Goal: Task Accomplishment & Management: Manage account settings

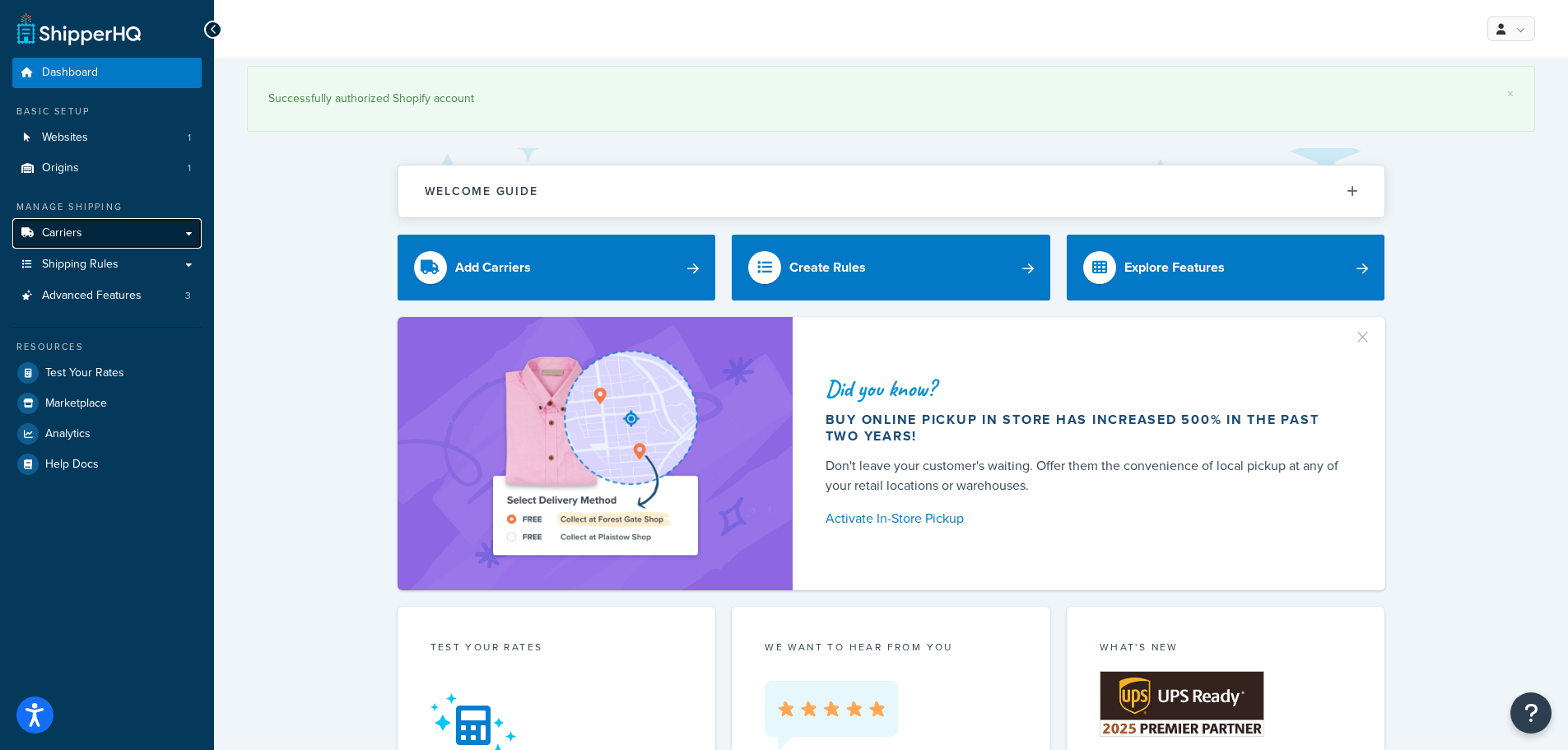
click at [85, 235] on link "Carriers" at bounding box center [107, 233] width 190 height 31
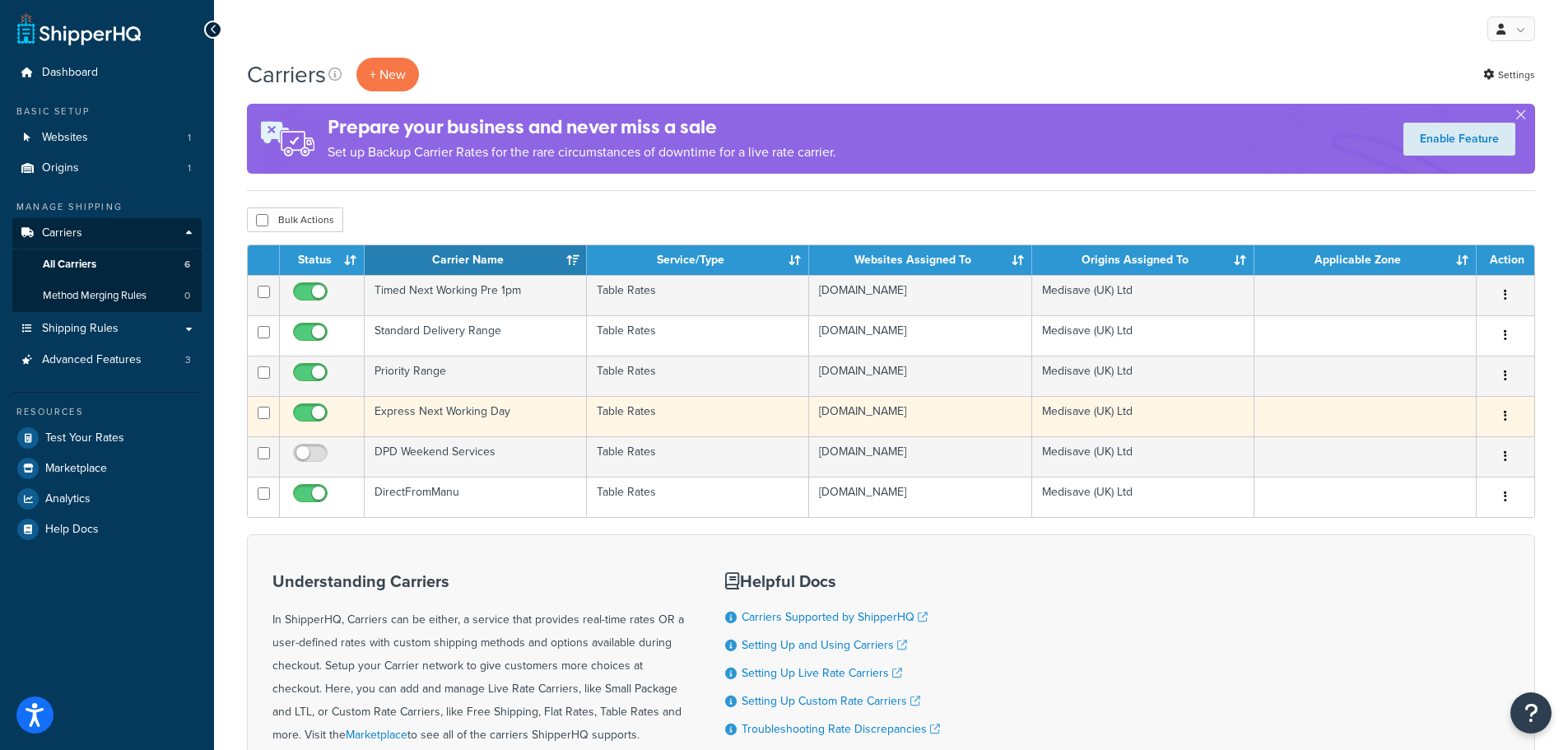
click at [441, 408] on td "Express Next Working Day" at bounding box center [475, 416] width 222 height 41
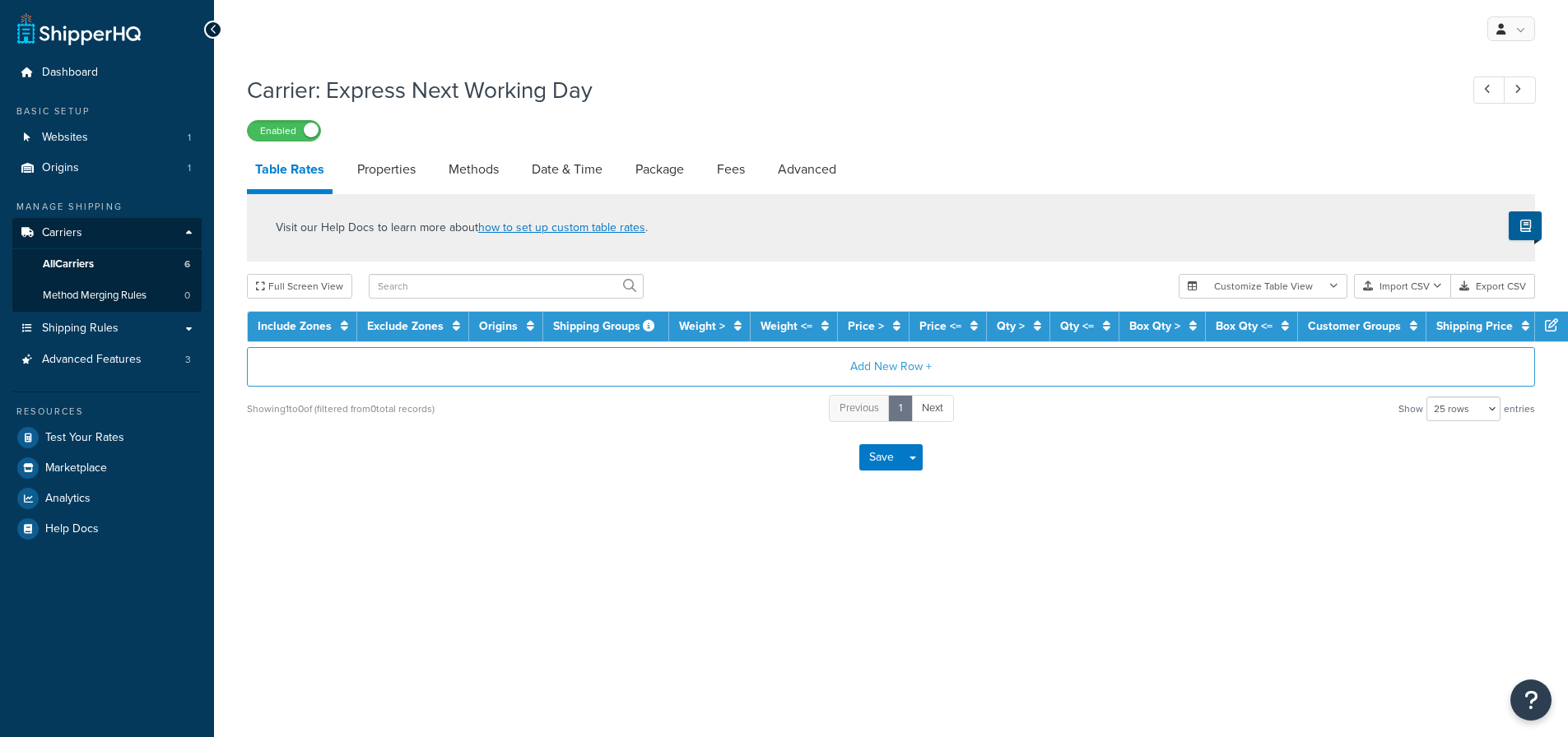
select select "25"
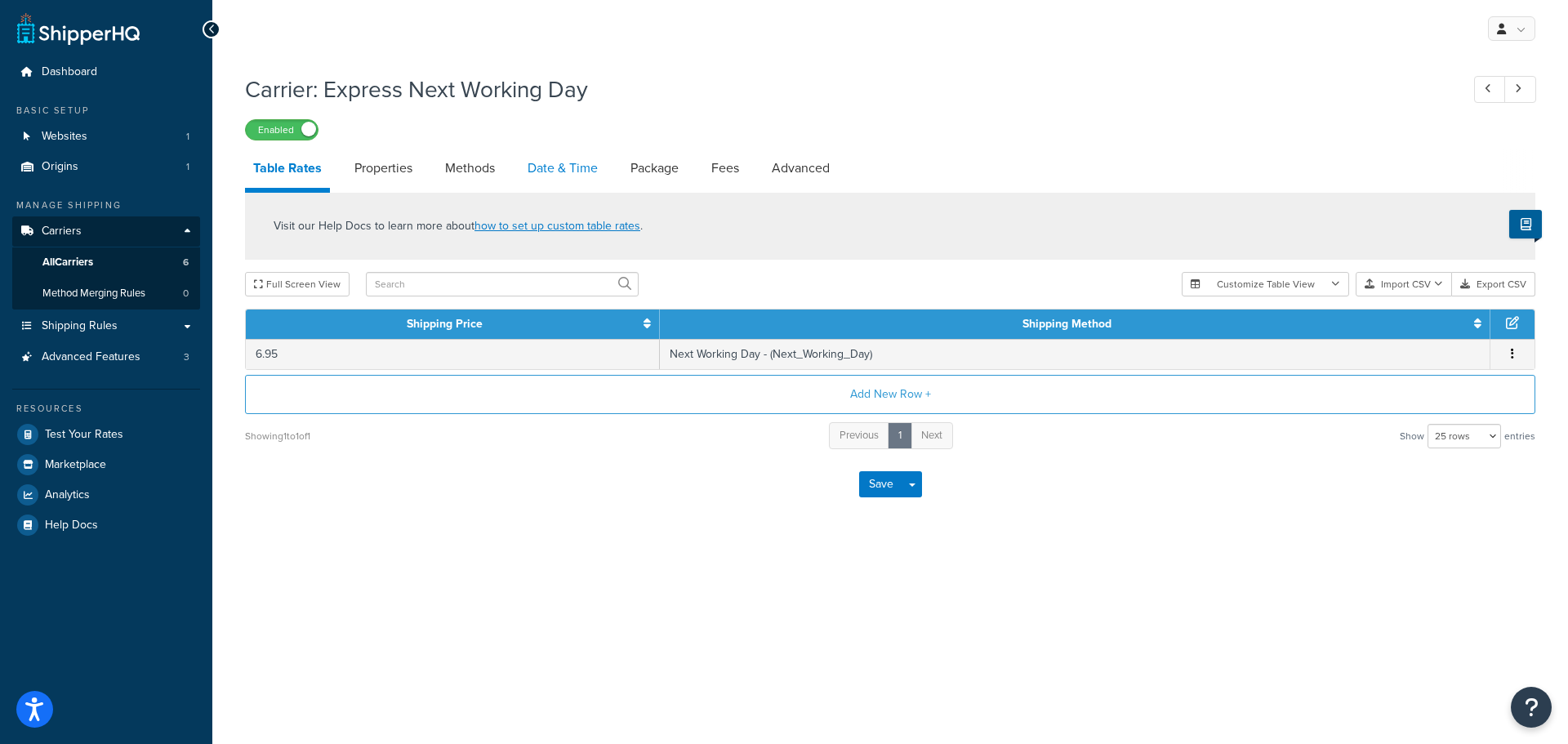
click at [554, 164] on link "Date & Time" at bounding box center [562, 169] width 86 height 39
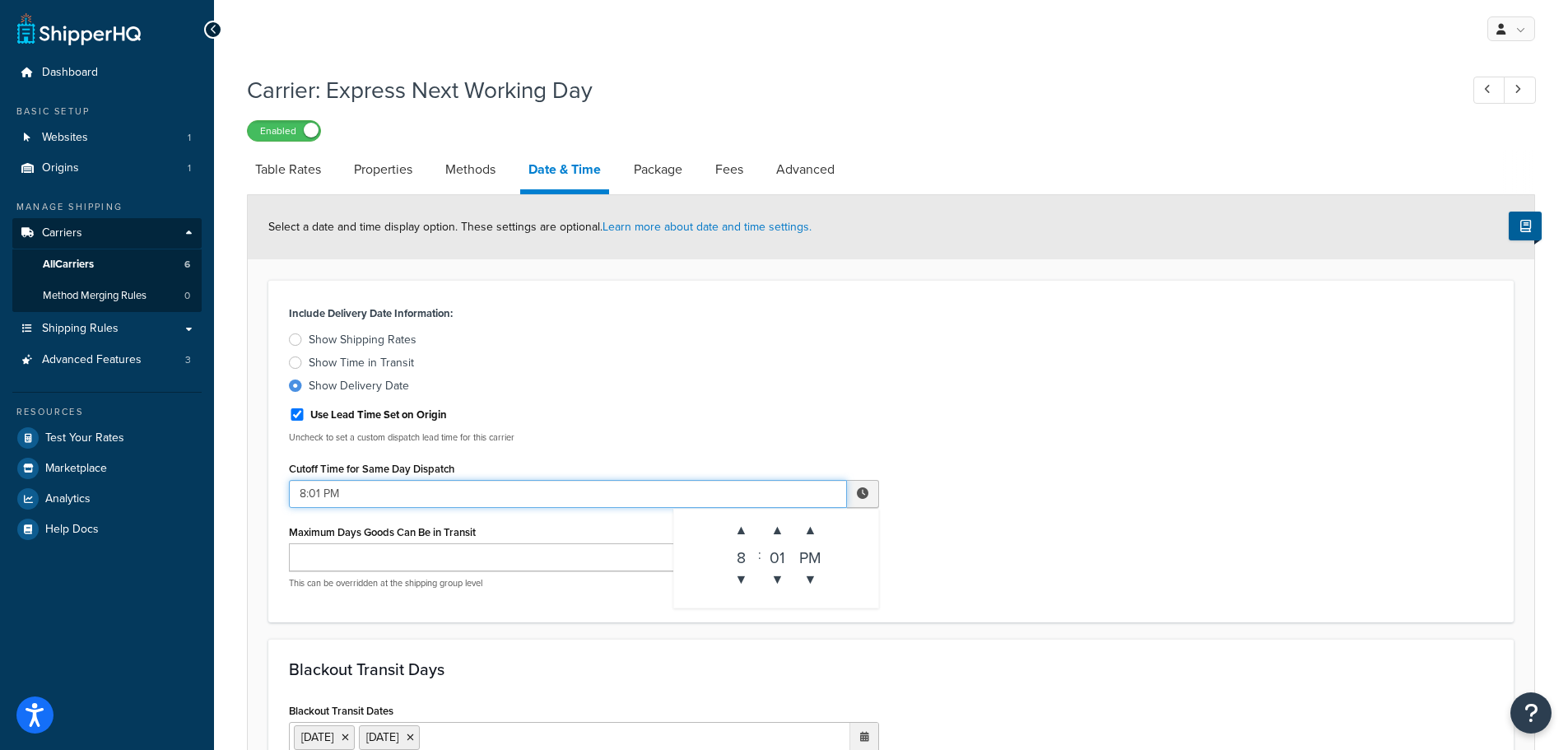
drag, startPoint x: 305, startPoint y: 489, endPoint x: 287, endPoint y: 491, distance: 18.1
click at [287, 491] on div "Include Delivery Date Information: Show Shipping Rates Show Time in Transit Sho…" at bounding box center [584, 452] width 615 height 301
type input "12:01 PM"
click at [848, 389] on label "Show Delivery Date" at bounding box center [584, 386] width 590 height 17
click at [0, 0] on input "Show Delivery Date" at bounding box center [0, 0] width 0 height 0
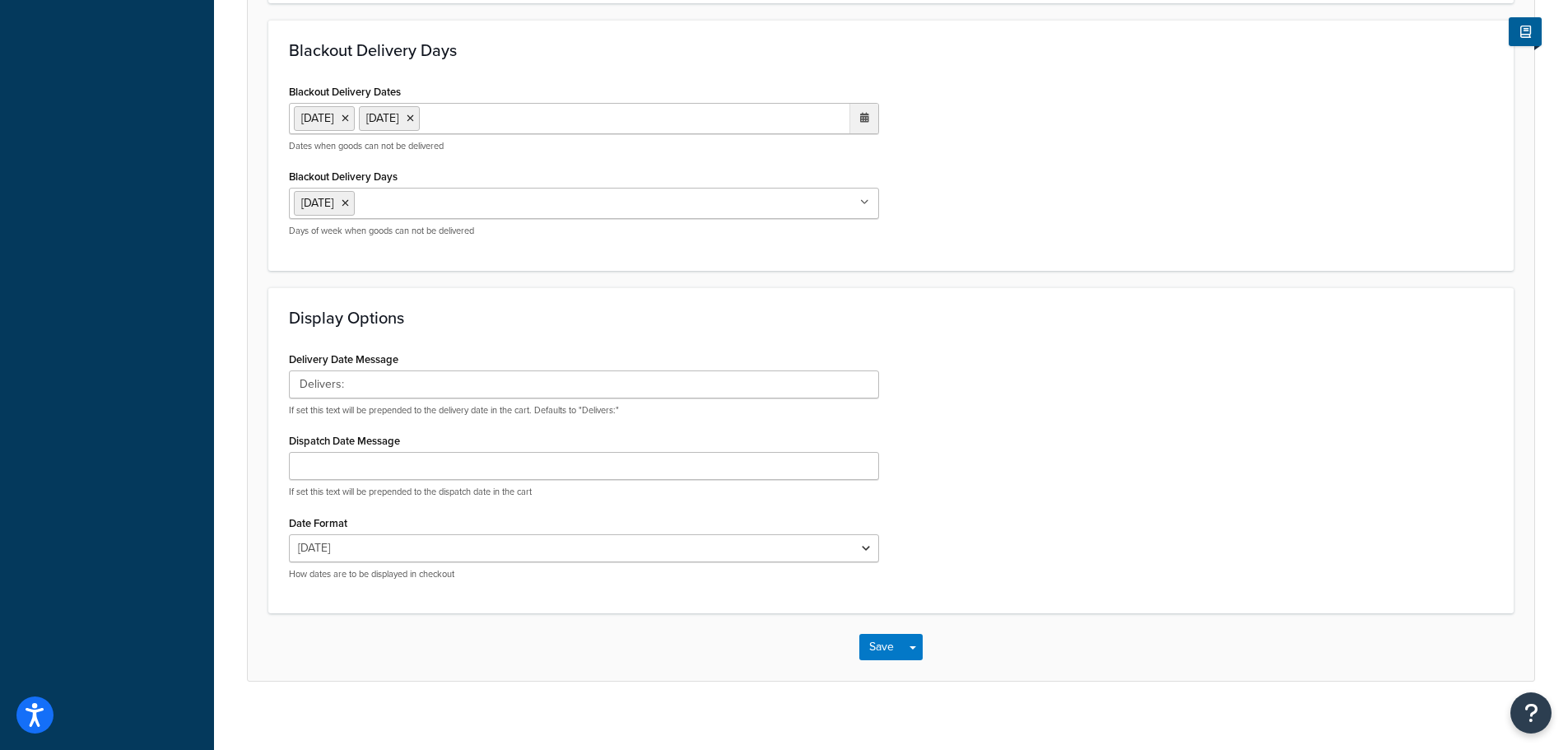
scroll to position [901, 0]
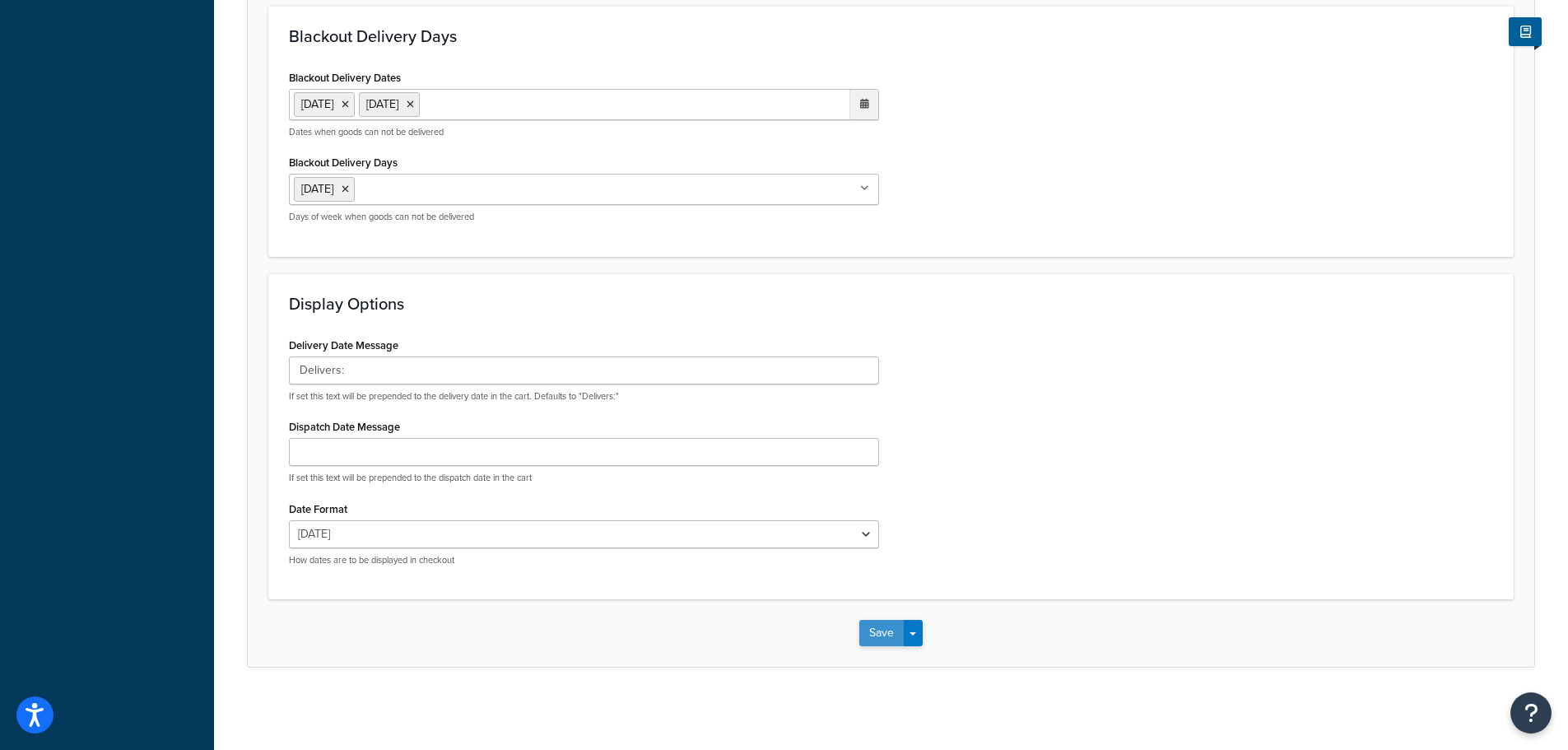
click at [881, 634] on button "Save" at bounding box center [881, 633] width 45 height 27
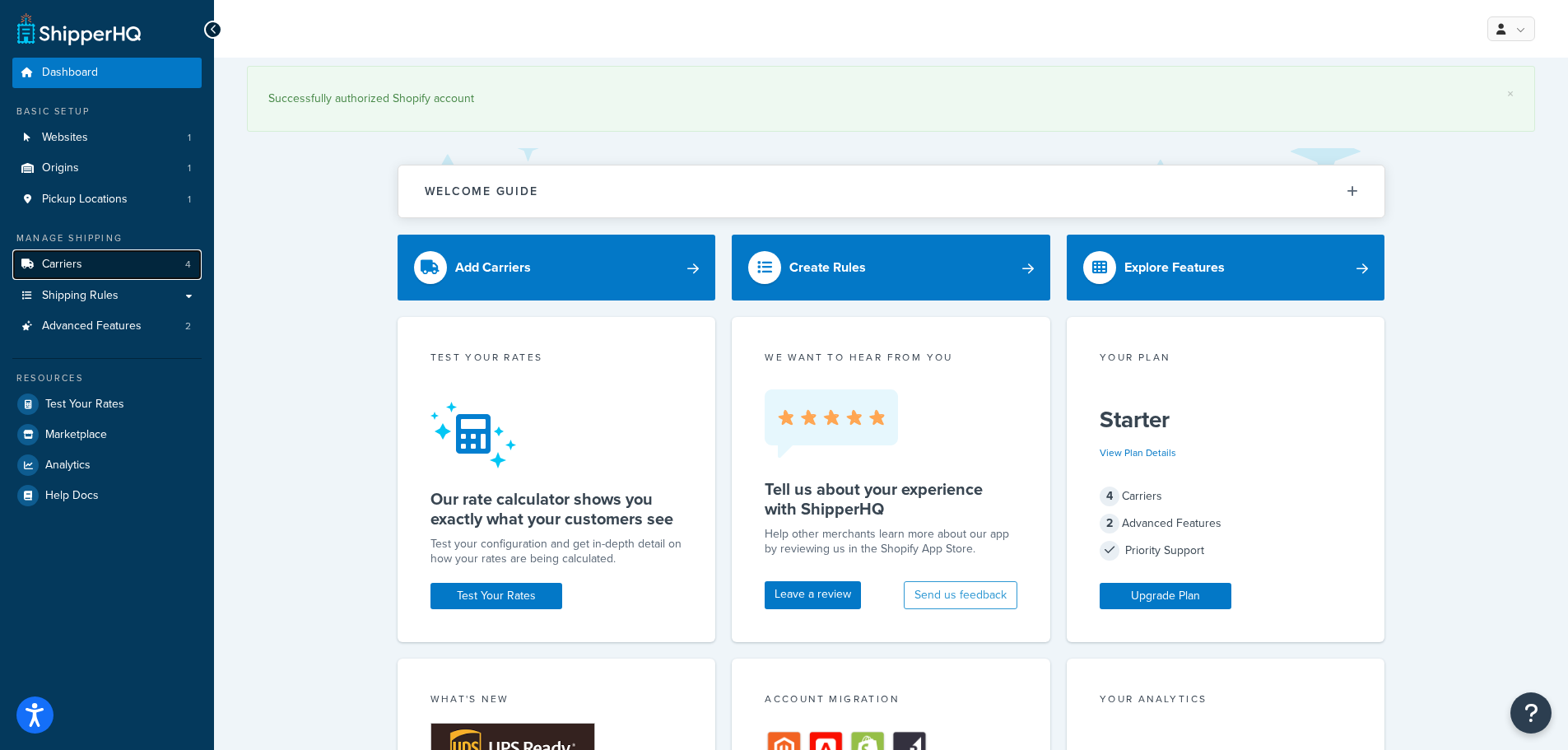
click at [86, 275] on link "Carriers 4" at bounding box center [107, 264] width 190 height 31
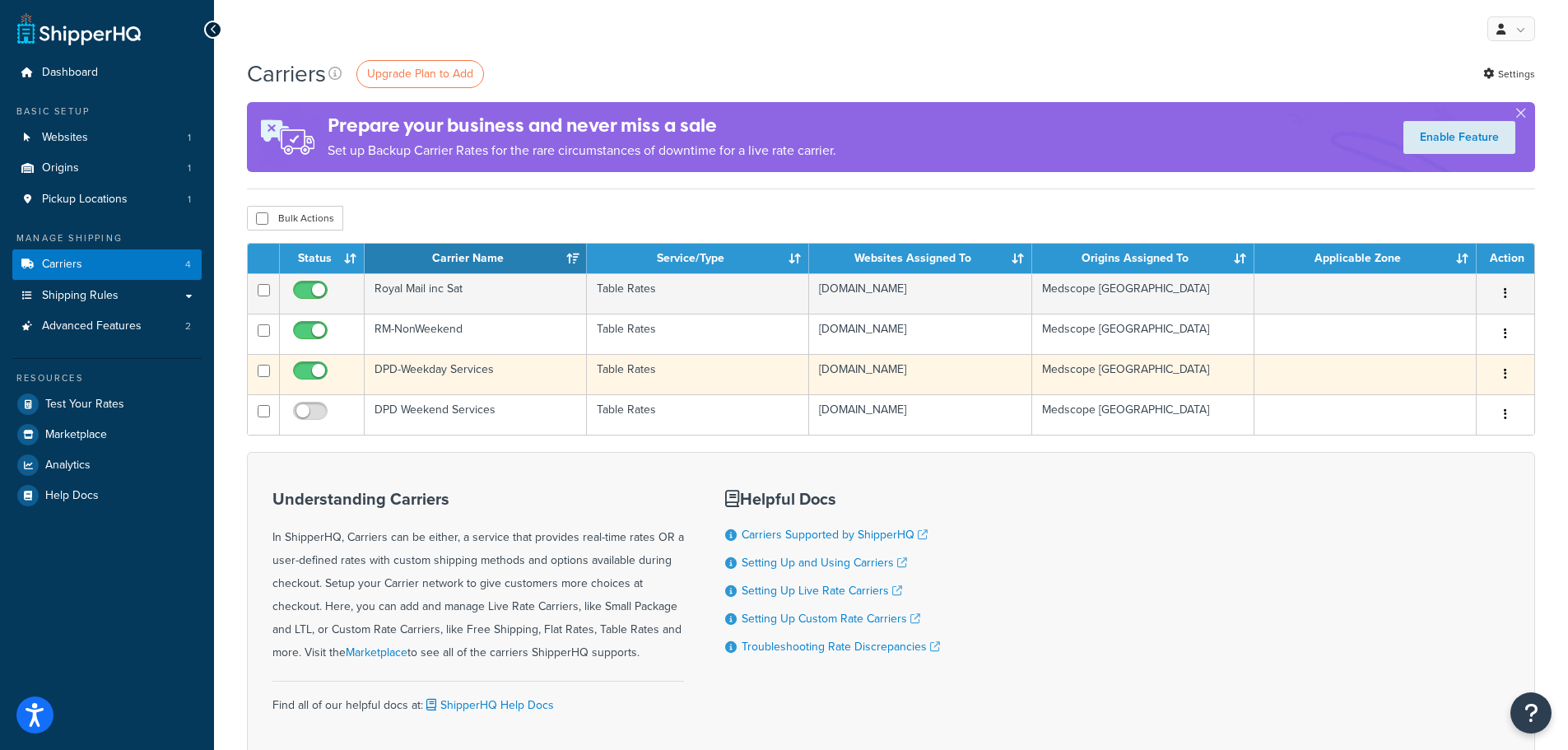
click at [435, 371] on td "DPD-Weekday Services" at bounding box center [475, 374] width 222 height 41
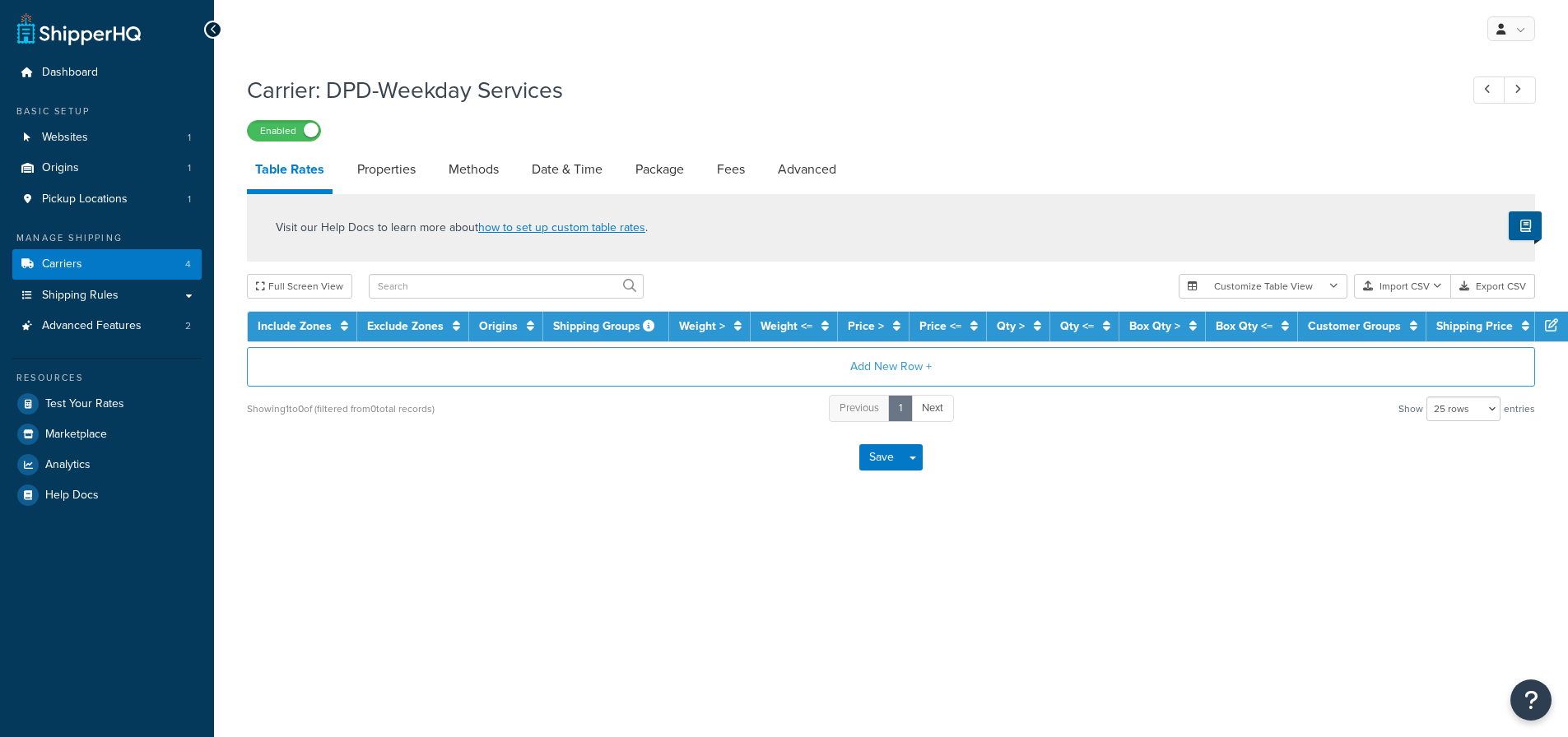
select select "25"
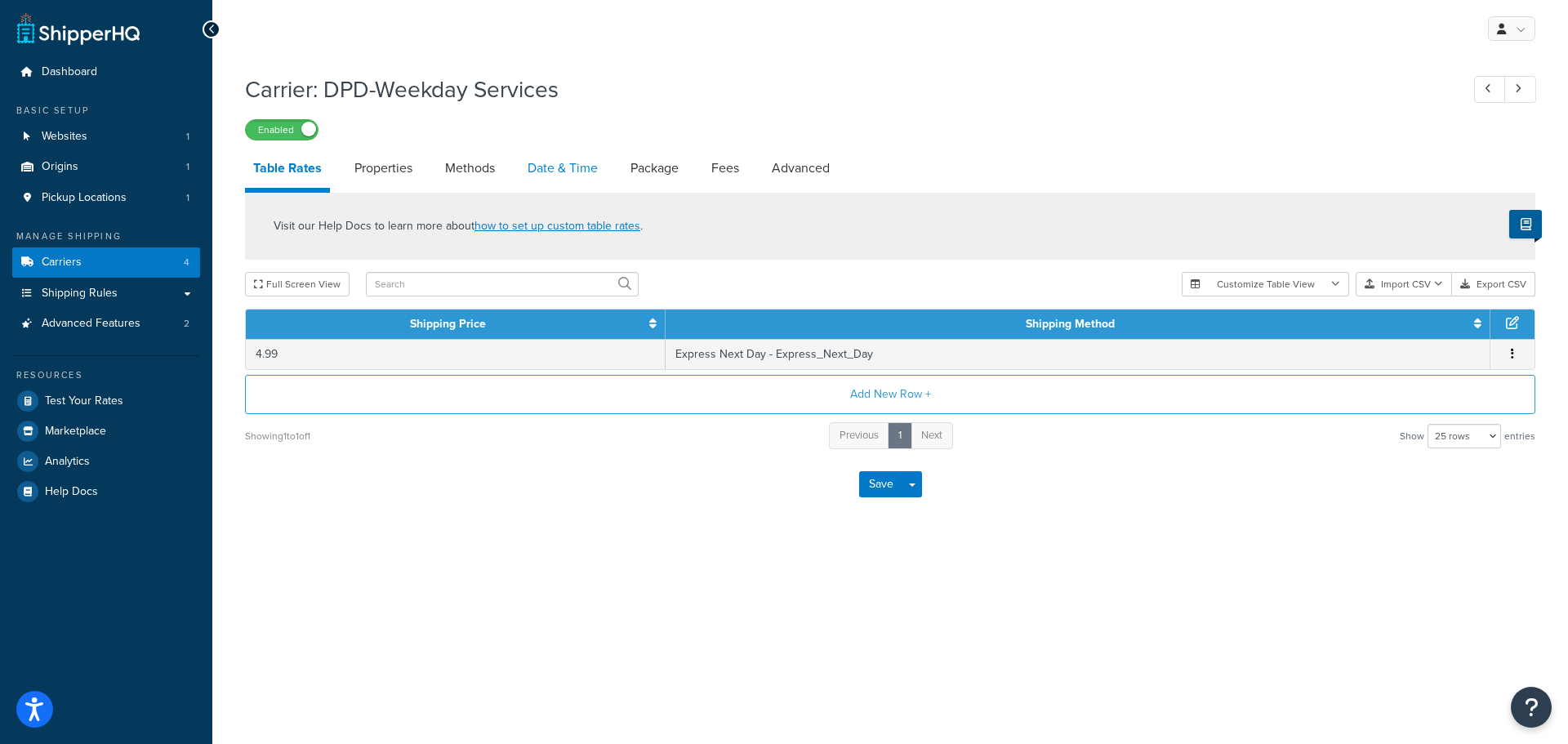
click at [570, 173] on link "Date & Time" at bounding box center [562, 169] width 86 height 39
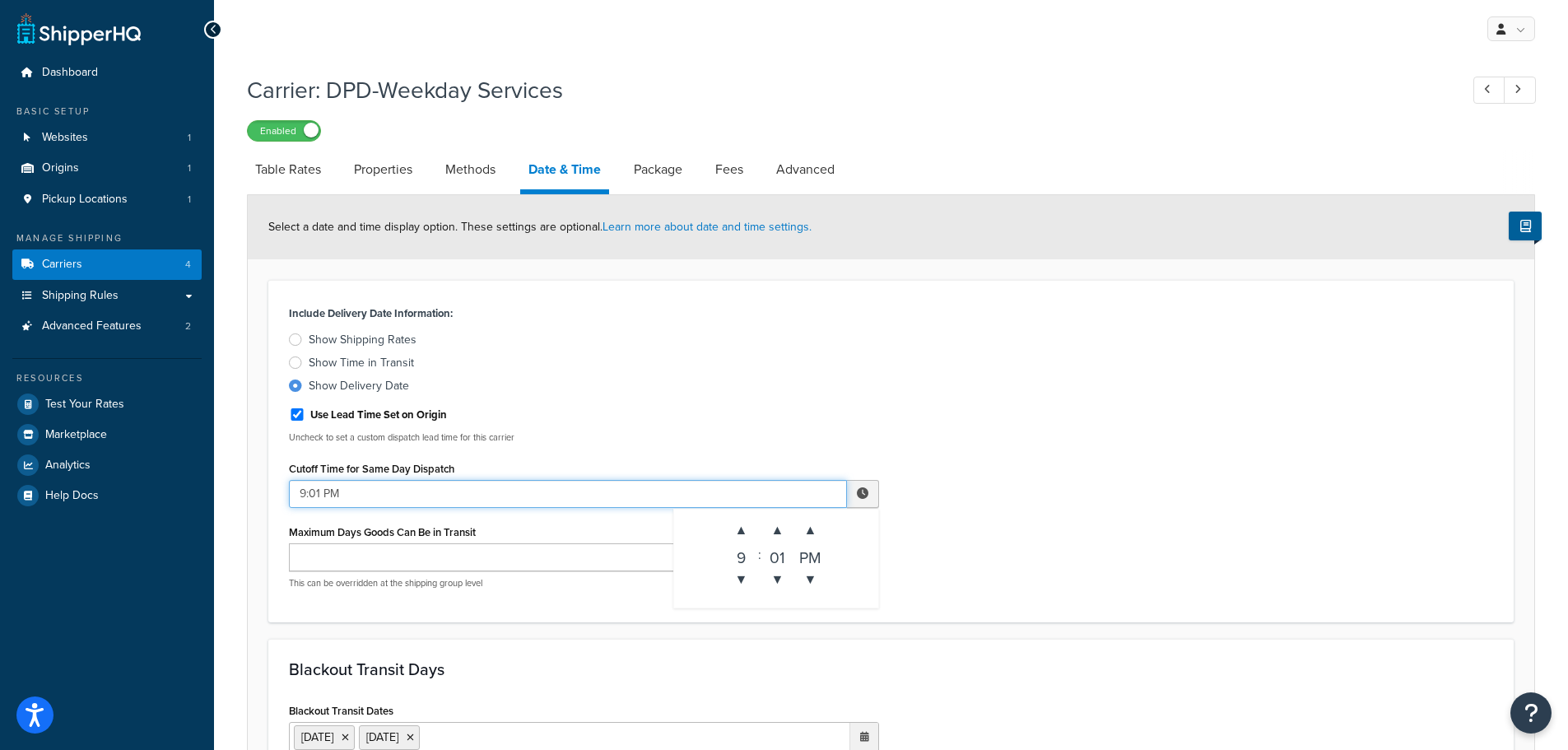
drag, startPoint x: 303, startPoint y: 487, endPoint x: 293, endPoint y: 487, distance: 10.0
click at [293, 487] on input "9:01 PM" at bounding box center [568, 494] width 558 height 28
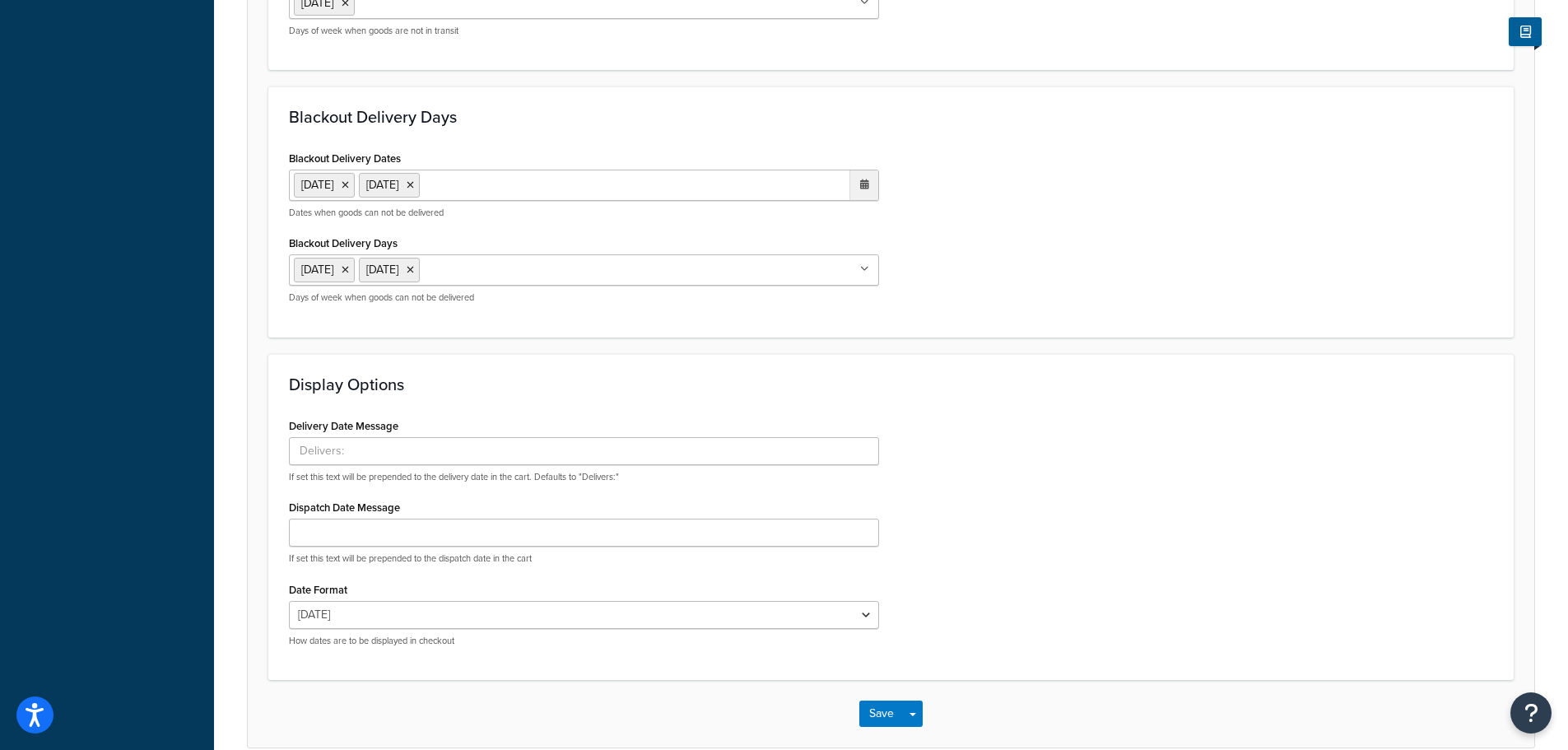
scroll to position [901, 0]
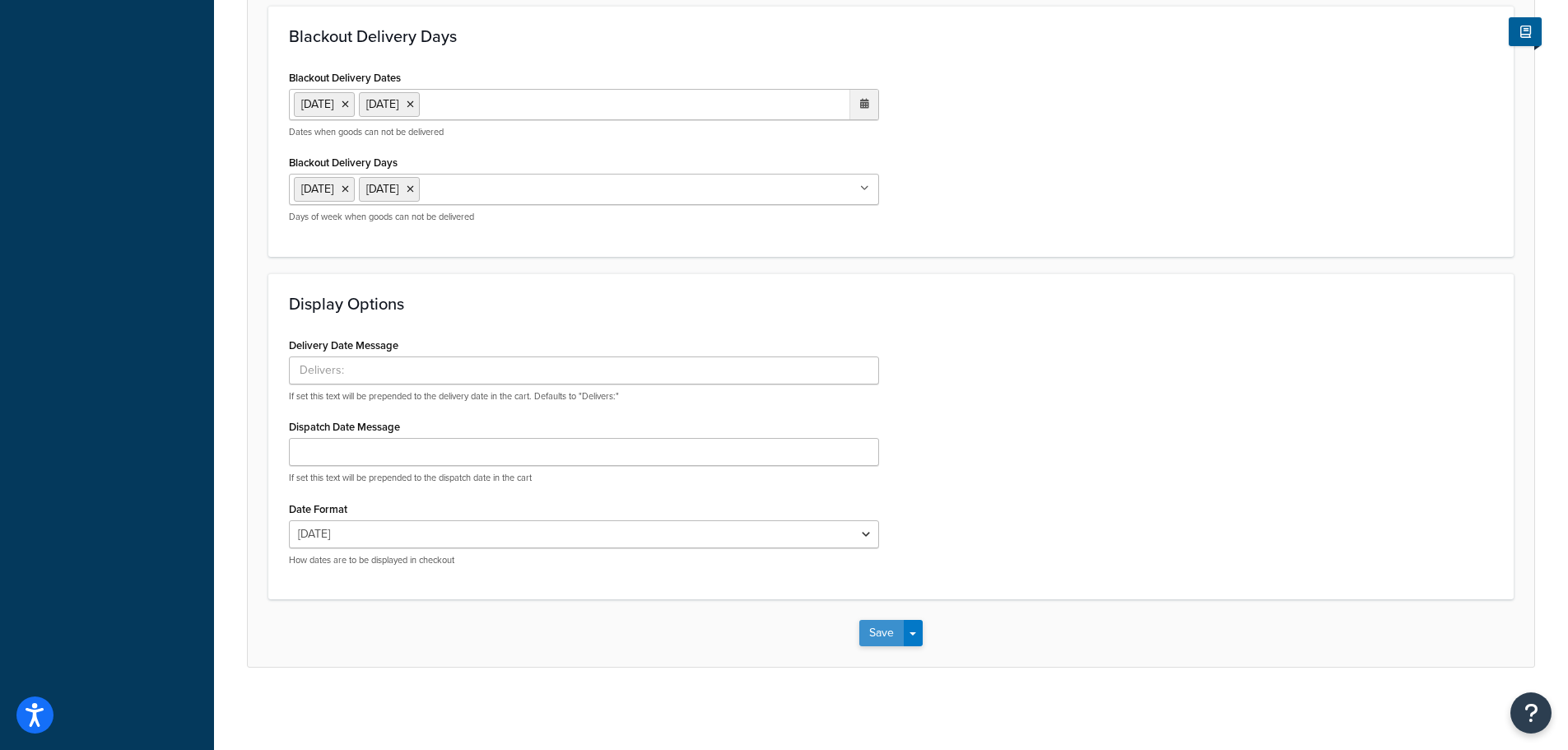
type input "12:01 PM"
click at [861, 632] on button "Save" at bounding box center [881, 633] width 45 height 27
